Goal: Book appointment/travel/reservation

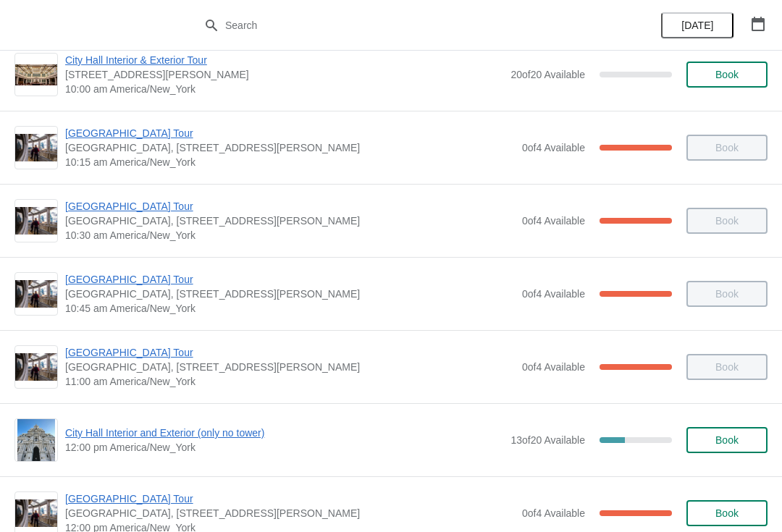
scroll to position [287, 0]
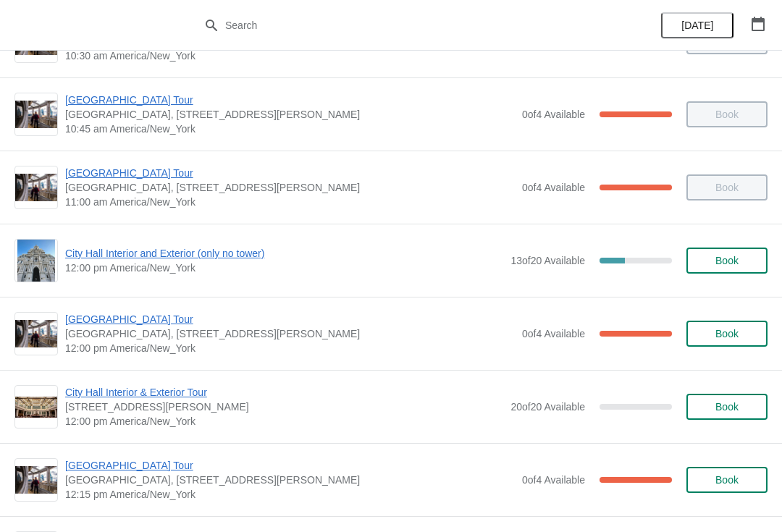
scroll to position [423, 0]
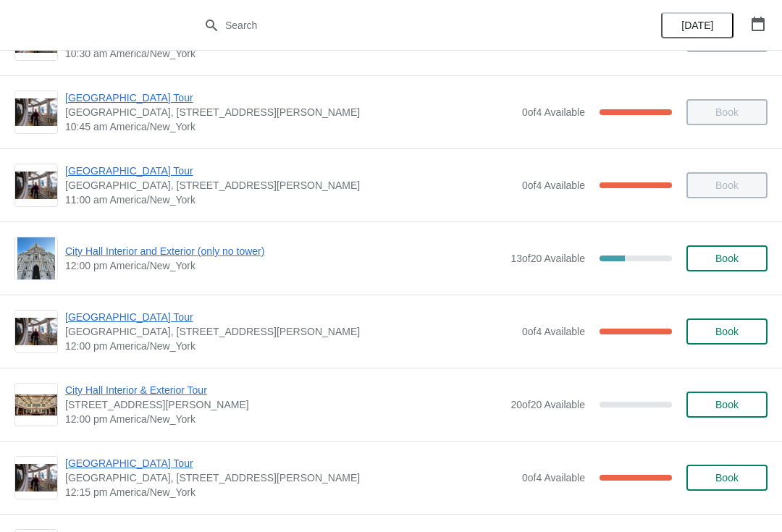
click at [361, 418] on span "12:00 pm America/New_York" at bounding box center [284, 419] width 438 height 14
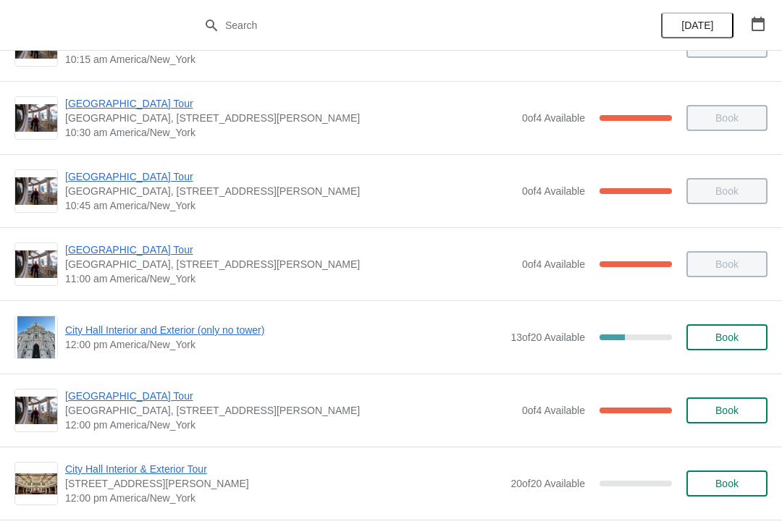
scroll to position [336, 0]
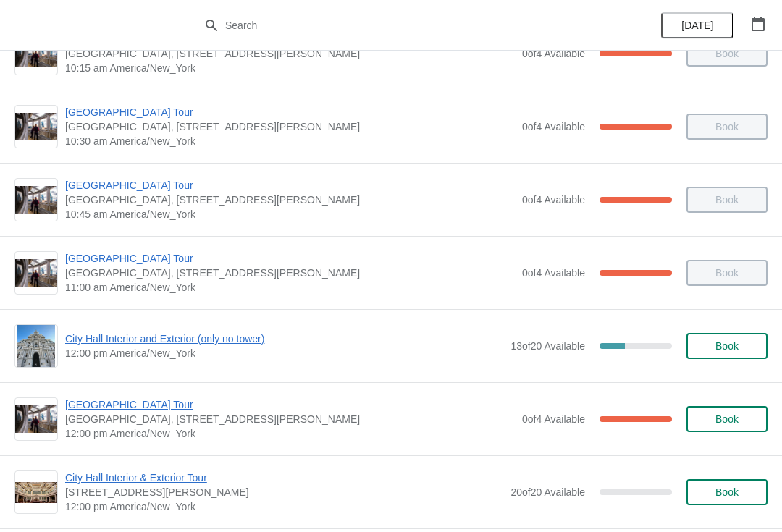
click at [74, 411] on span "[GEOGRAPHIC_DATA] Tour" at bounding box center [290, 404] width 450 height 14
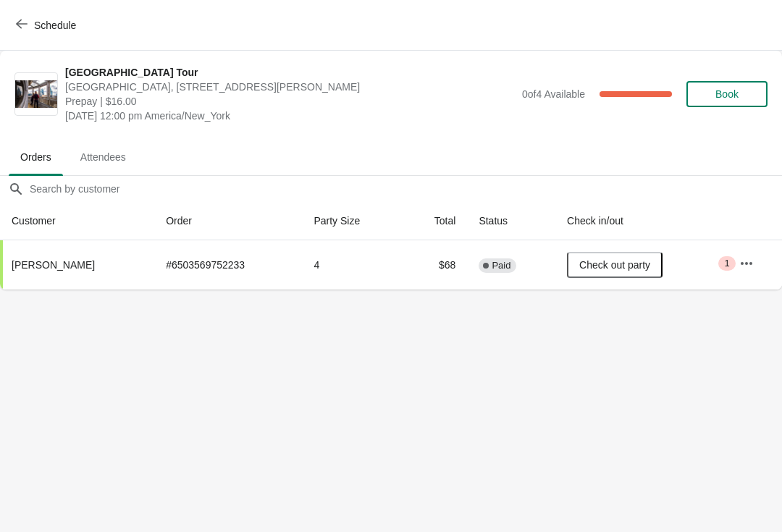
scroll to position [0, 1]
click at [28, 24] on span "Schedule" at bounding box center [47, 25] width 57 height 14
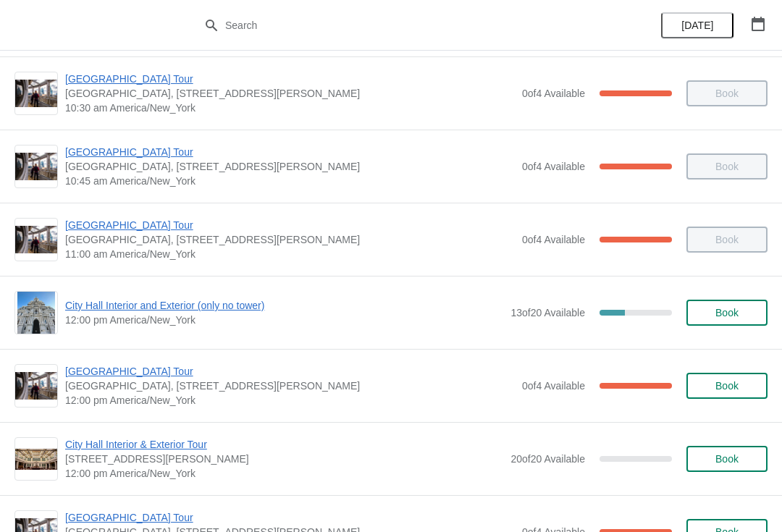
scroll to position [371, 0]
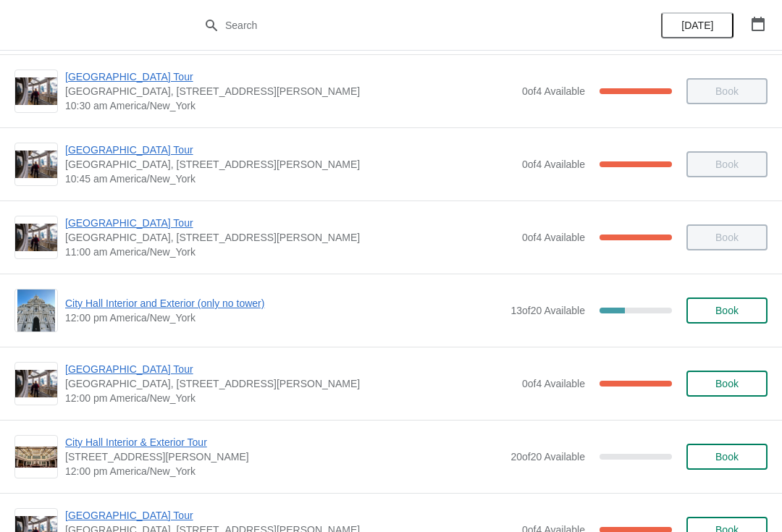
click at [143, 308] on span "City Hall Interior and Exterior (only no tower)" at bounding box center [284, 303] width 438 height 14
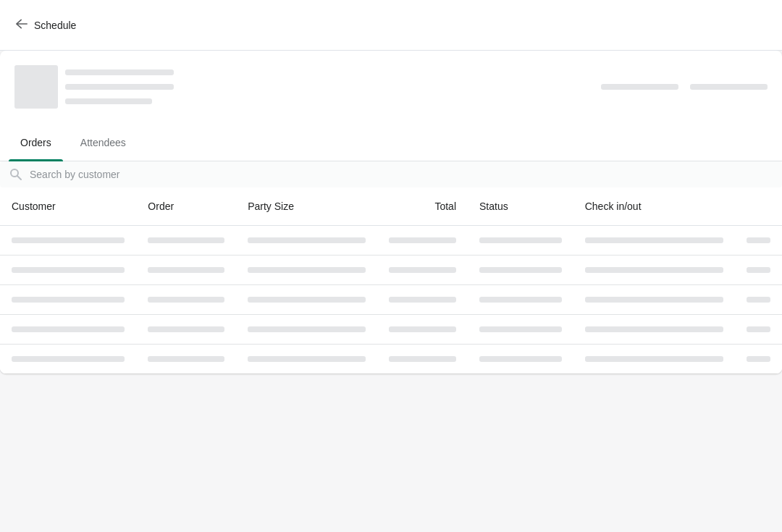
scroll to position [0, 0]
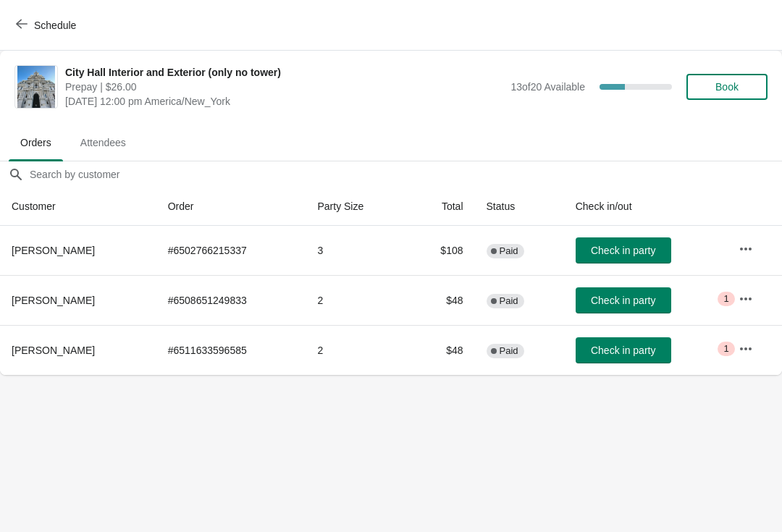
click at [614, 248] on span "Check in party" at bounding box center [623, 251] width 64 height 12
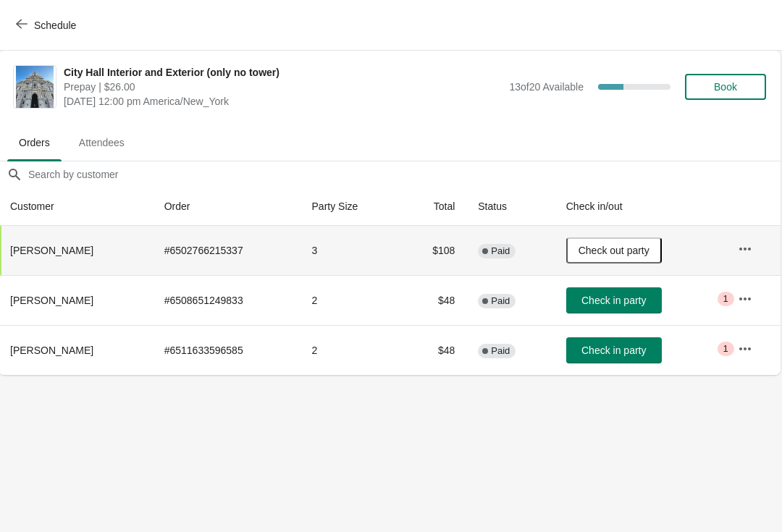
scroll to position [0, 1]
click at [25, 28] on icon "button" at bounding box center [22, 24] width 12 height 12
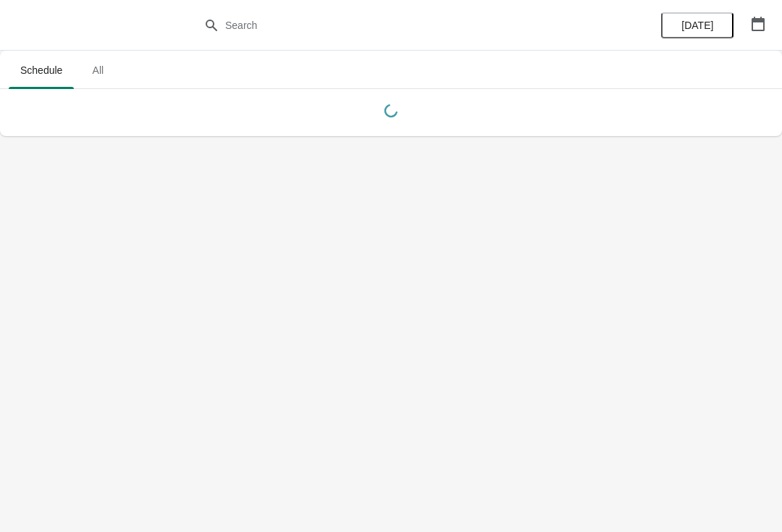
click at [413, 413] on body "Schedule All Schedule All [DATE]" at bounding box center [391, 266] width 782 height 532
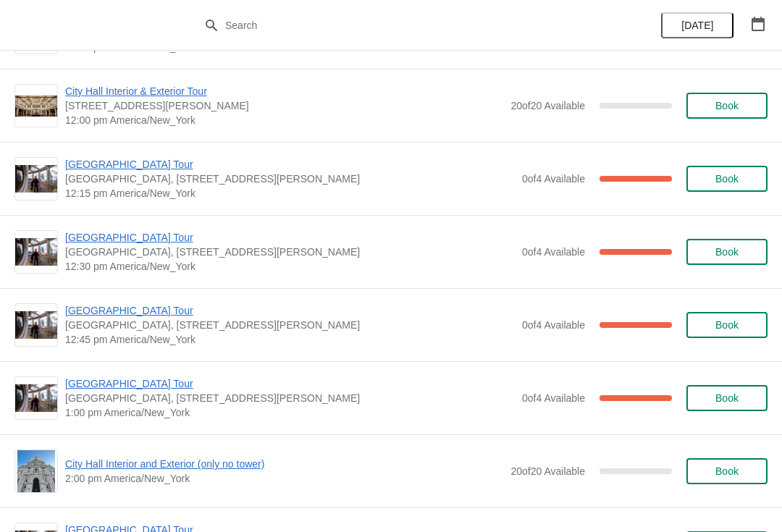
scroll to position [725, 0]
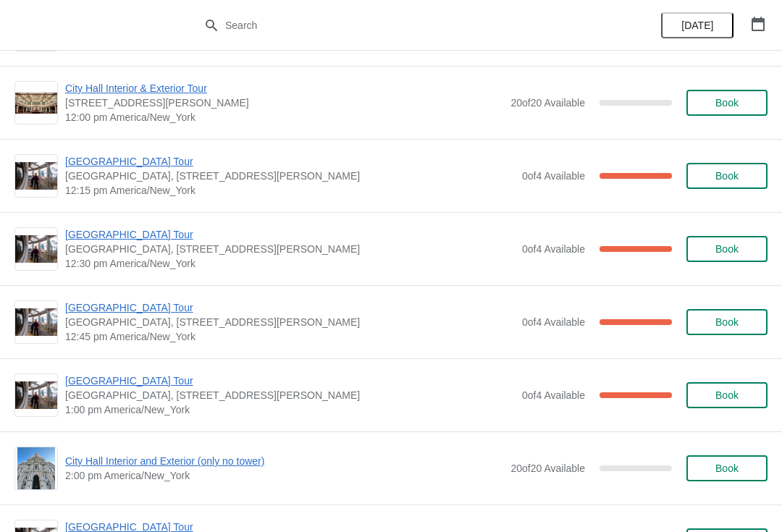
click at [125, 386] on span "[GEOGRAPHIC_DATA] Tour" at bounding box center [290, 381] width 450 height 14
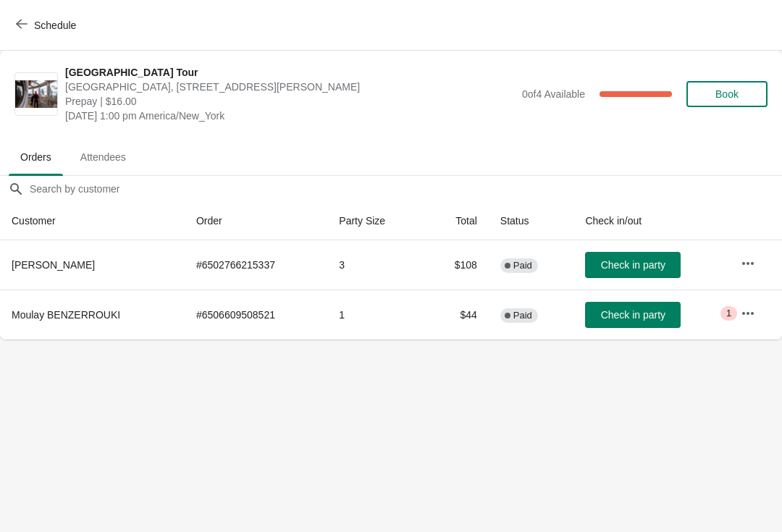
click at [615, 266] on span "Check in party" at bounding box center [633, 265] width 64 height 12
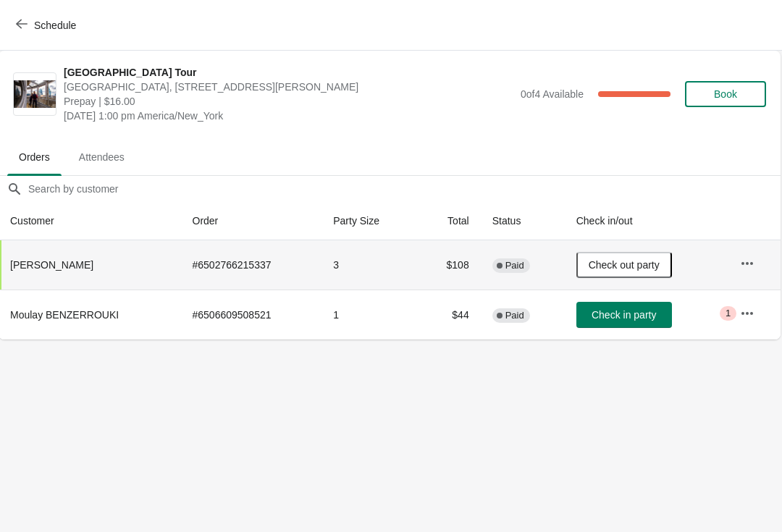
scroll to position [0, 1]
click at [28, 22] on span "Schedule" at bounding box center [47, 25] width 57 height 14
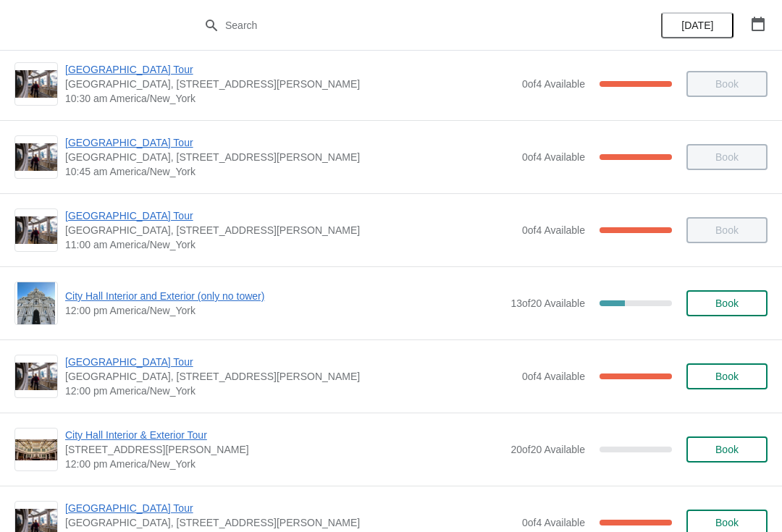
scroll to position [401, 0]
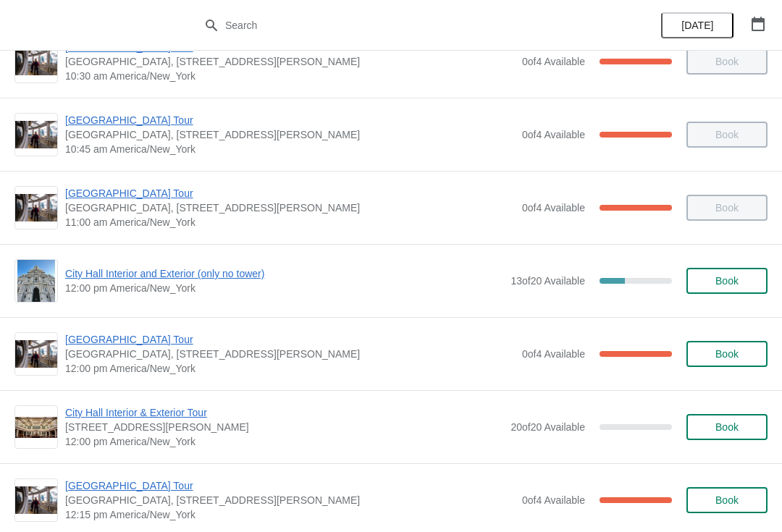
click at [205, 277] on span "City Hall Interior and Exterior (only no tower)" at bounding box center [284, 273] width 438 height 14
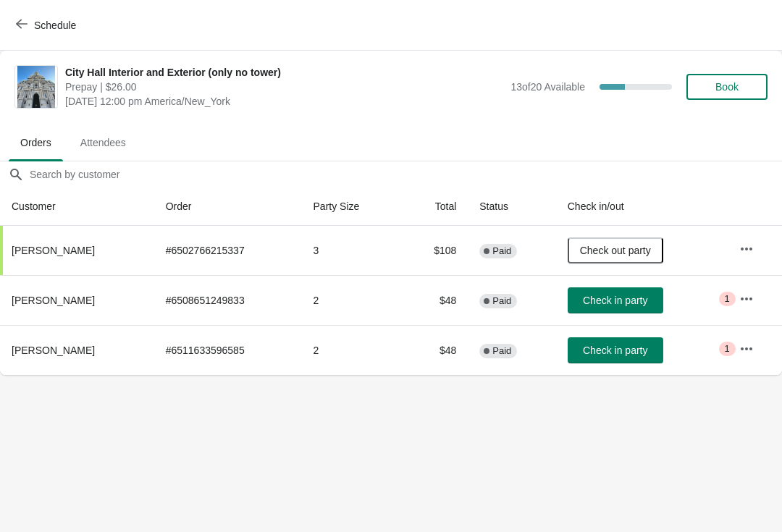
scroll to position [0, 0]
click at [725, 83] on span "Book" at bounding box center [726, 87] width 23 height 12
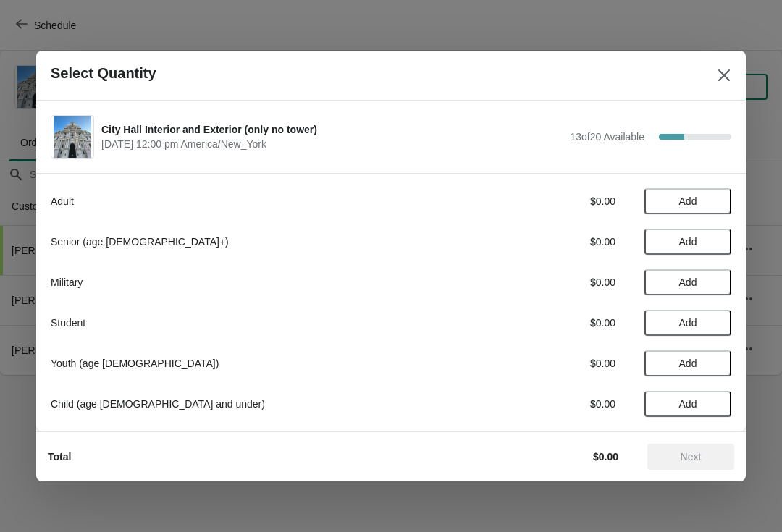
click at [688, 197] on span "Add" at bounding box center [688, 201] width 18 height 12
click at [680, 451] on span "Next" at bounding box center [690, 457] width 21 height 12
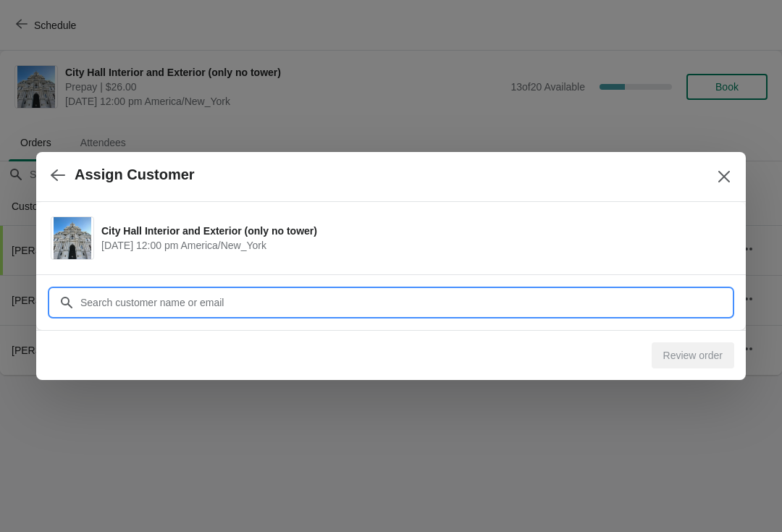
click at [231, 303] on input "Customer" at bounding box center [406, 303] width 652 height 26
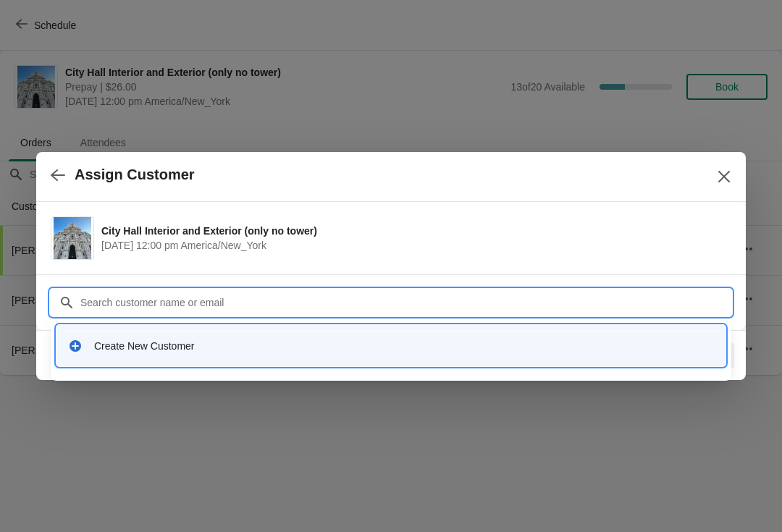
click at [179, 354] on div "Create New Customer" at bounding box center [390, 346] width 657 height 30
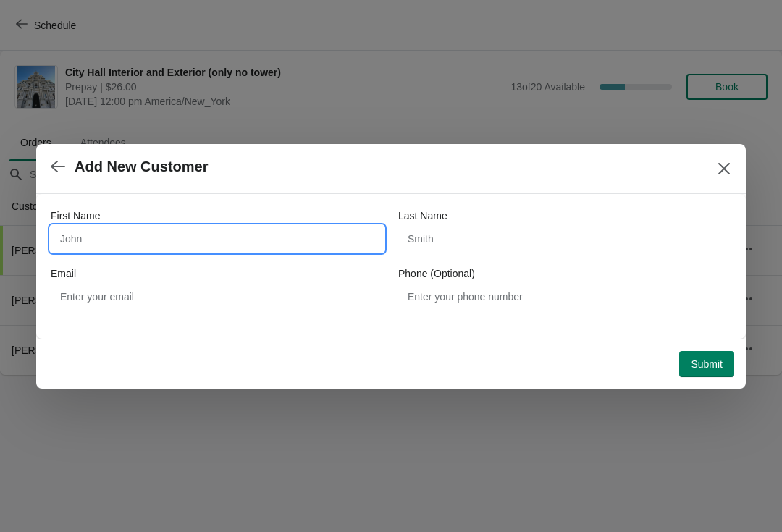
click at [173, 239] on input "First Name" at bounding box center [217, 239] width 333 height 26
type input "[PERSON_NAME]"
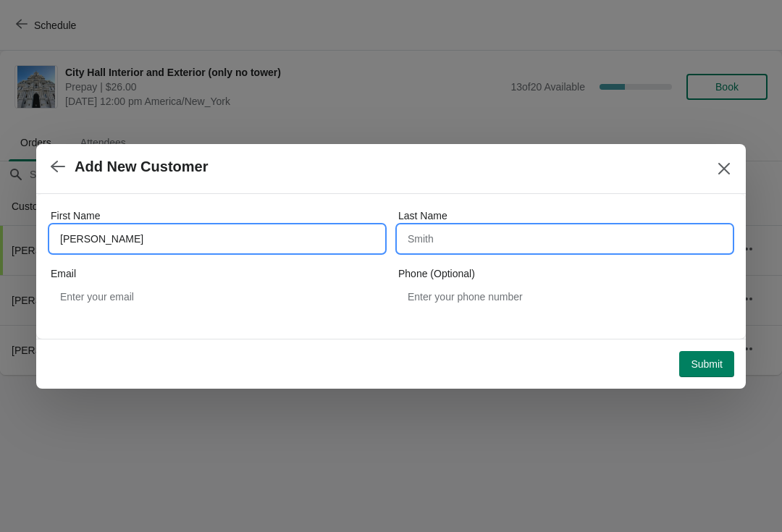
click at [444, 240] on input "Last Name" at bounding box center [564, 239] width 333 height 26
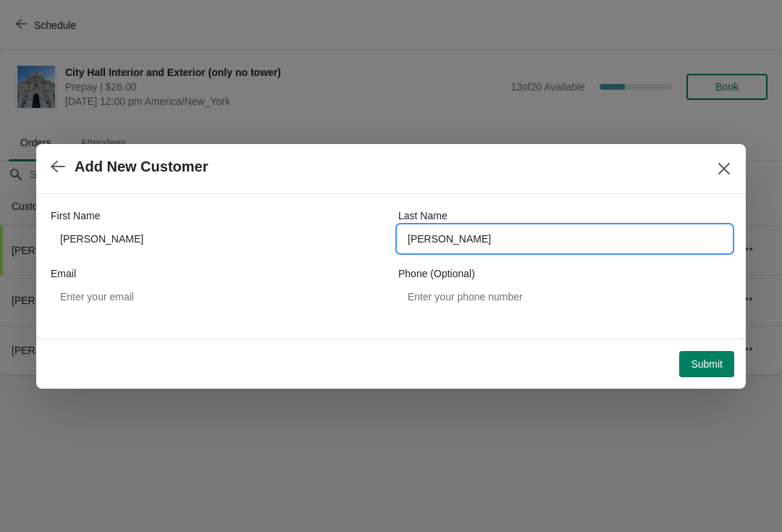
type input "[PERSON_NAME]"
click at [713, 367] on span "Submit" at bounding box center [707, 364] width 32 height 12
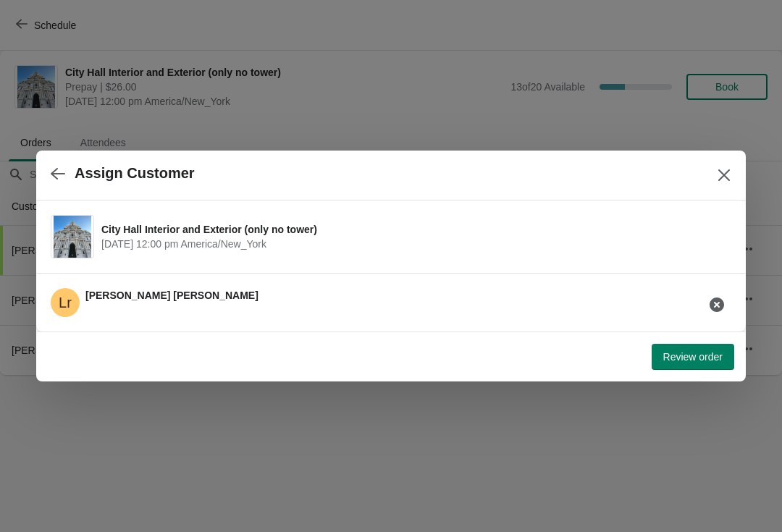
click at [691, 356] on span "Review order" at bounding box center [692, 357] width 59 height 12
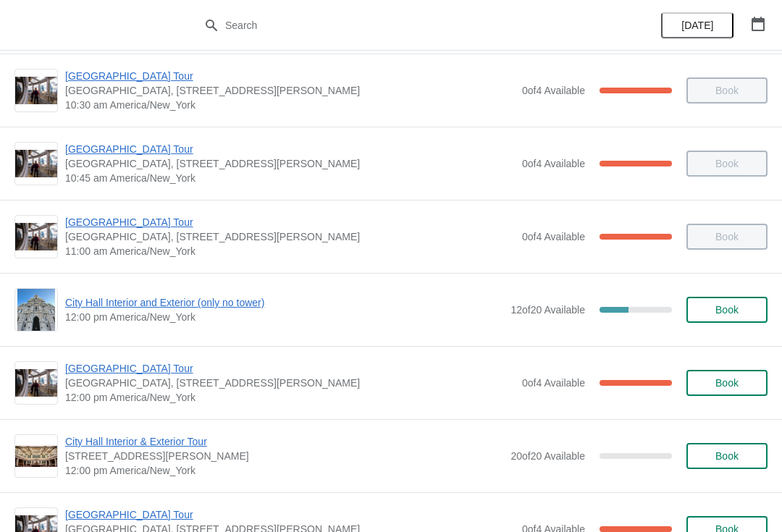
scroll to position [374, 0]
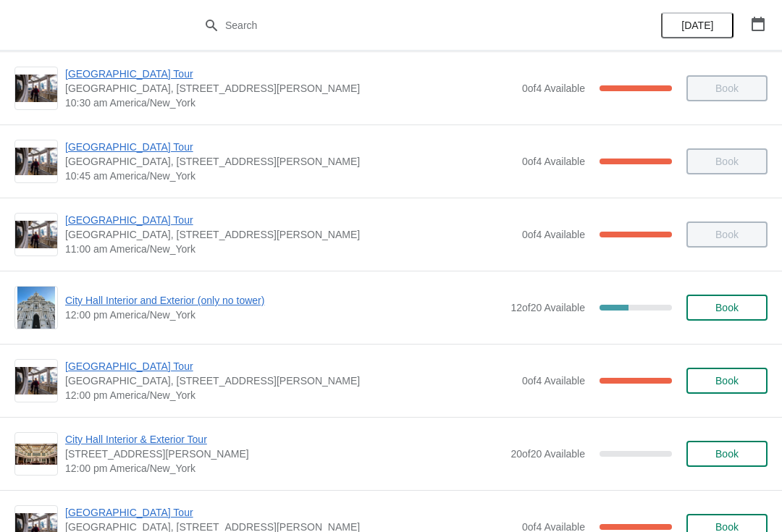
click at [236, 300] on span "City Hall Interior and Exterior (only no tower)" at bounding box center [284, 300] width 438 height 14
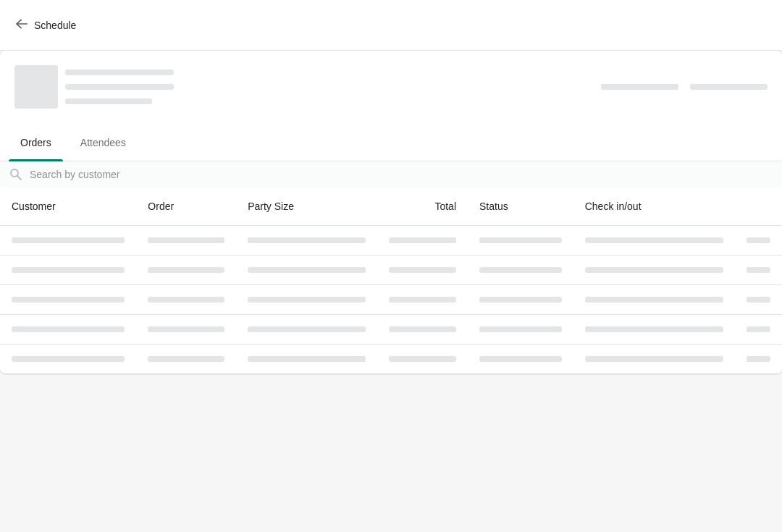
scroll to position [0, 0]
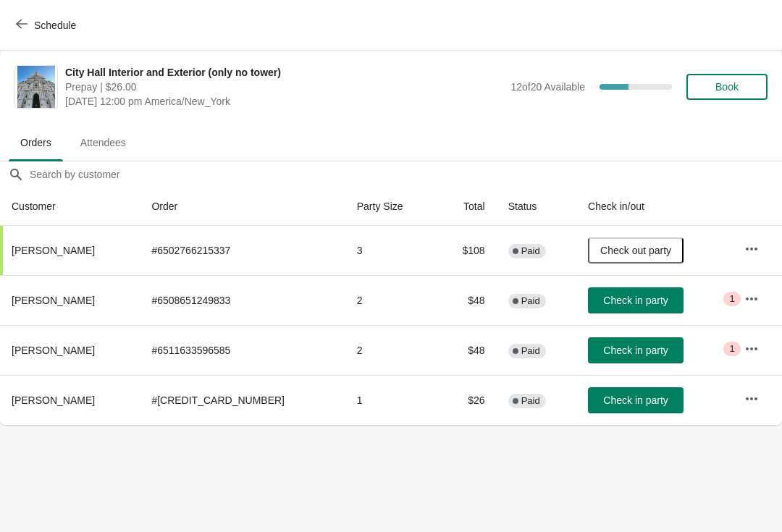
click at [612, 347] on span "Check in party" at bounding box center [635, 351] width 64 height 12
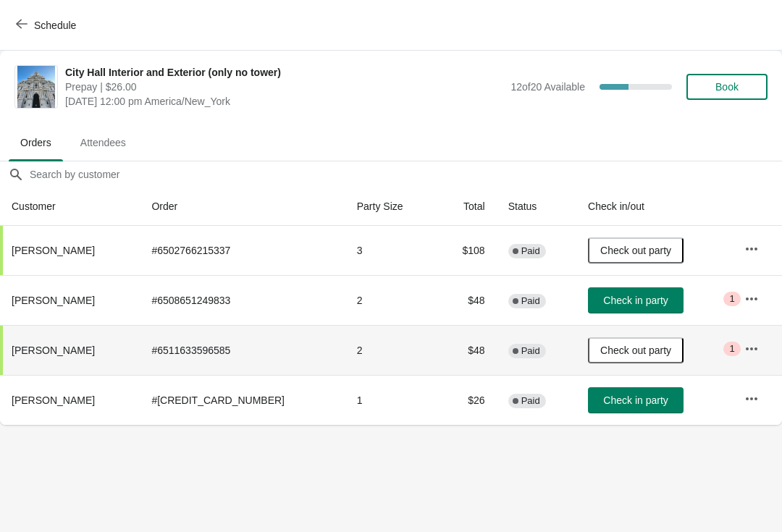
click at [611, 303] on span "Check in party" at bounding box center [635, 301] width 64 height 12
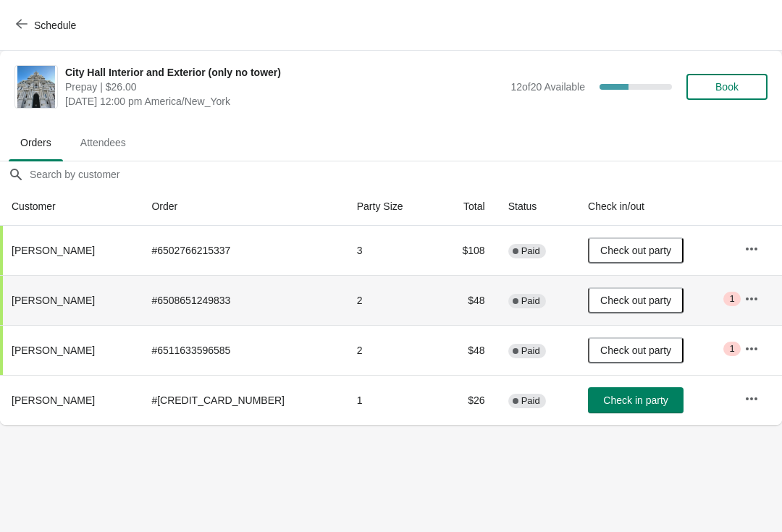
click at [606, 408] on button "Check in party" at bounding box center [636, 400] width 96 height 26
